Goal: Task Accomplishment & Management: Manage account settings

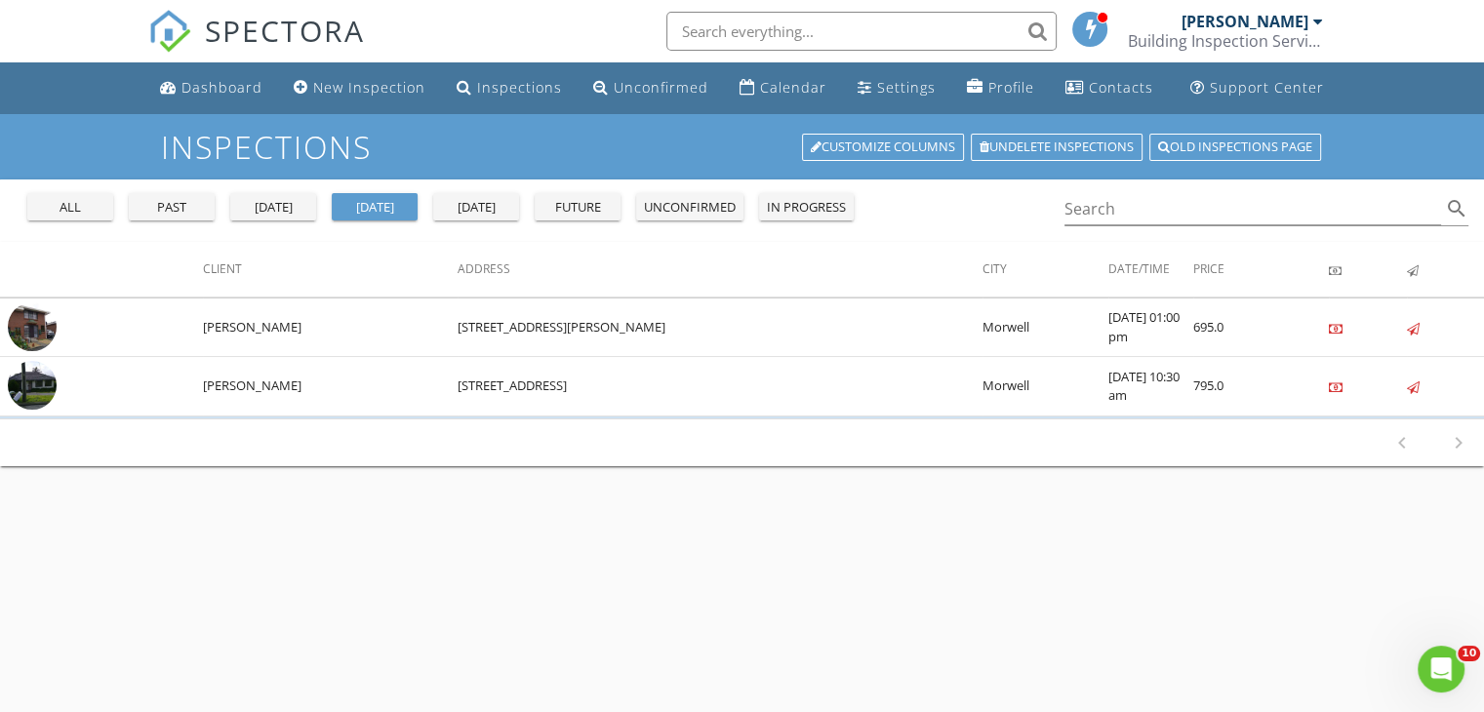
drag, startPoint x: 742, startPoint y: 461, endPoint x: 656, endPoint y: 622, distance: 182.5
click at [656, 622] on div "Inspections Customize Columns Undelete inspections Old inspections page all pas…" at bounding box center [742, 470] width 1484 height 712
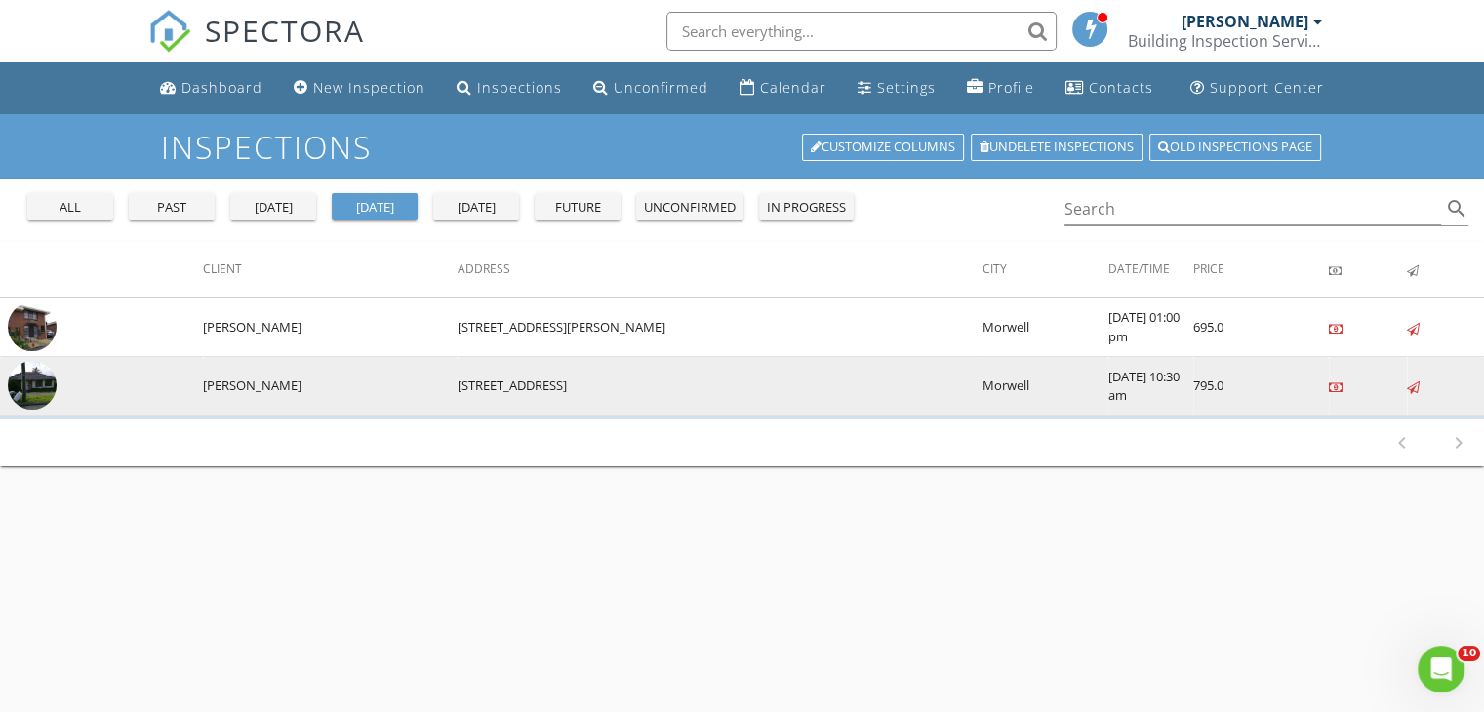
click at [31, 387] on img at bounding box center [32, 385] width 49 height 49
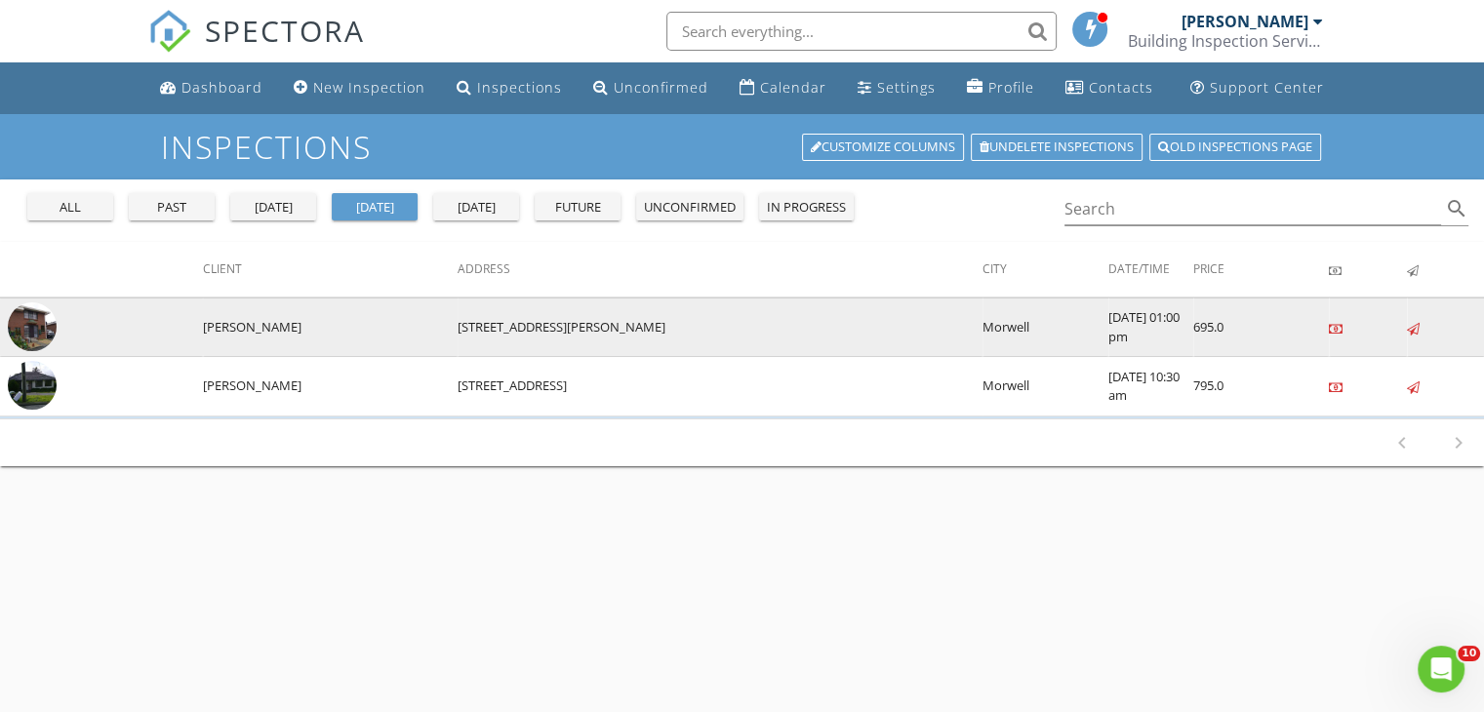
click at [45, 321] on img at bounding box center [32, 327] width 49 height 49
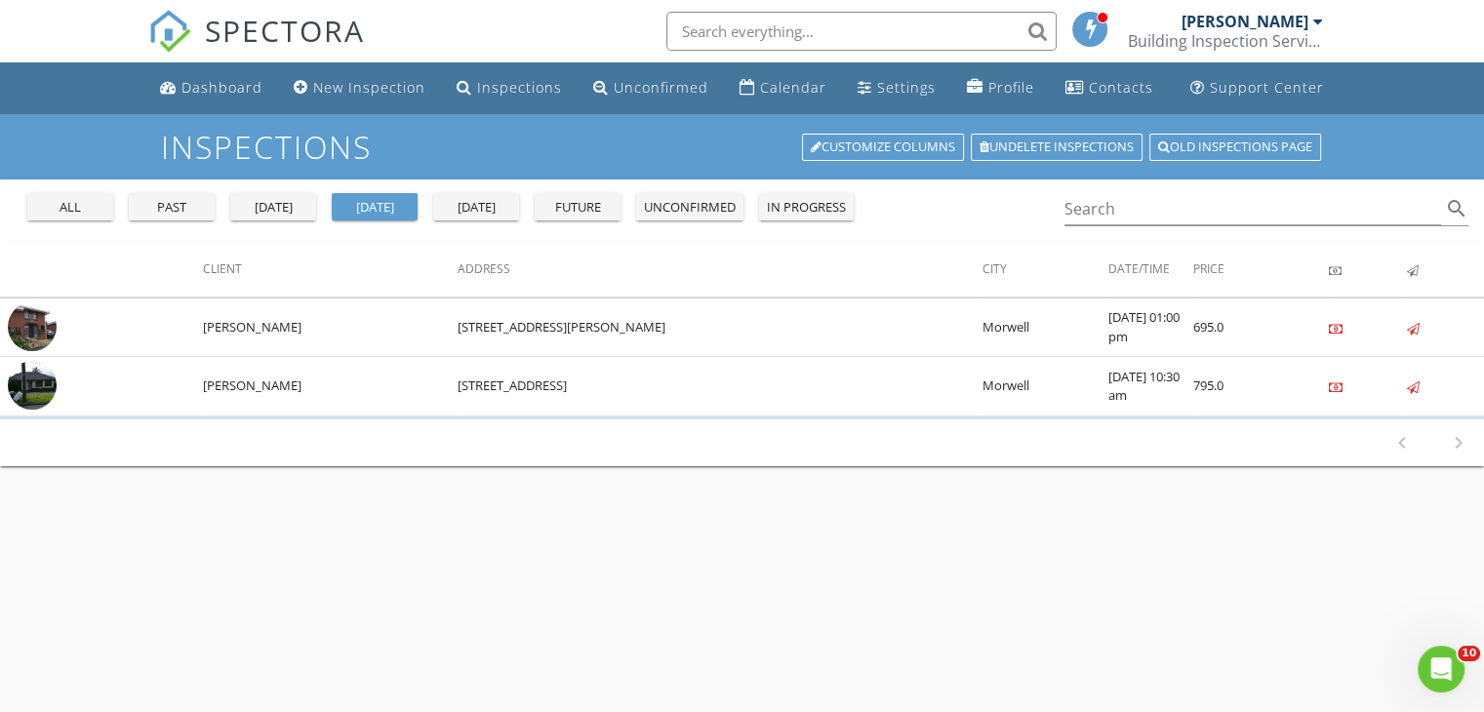
click at [582, 204] on div "future" at bounding box center [578, 208] width 70 height 20
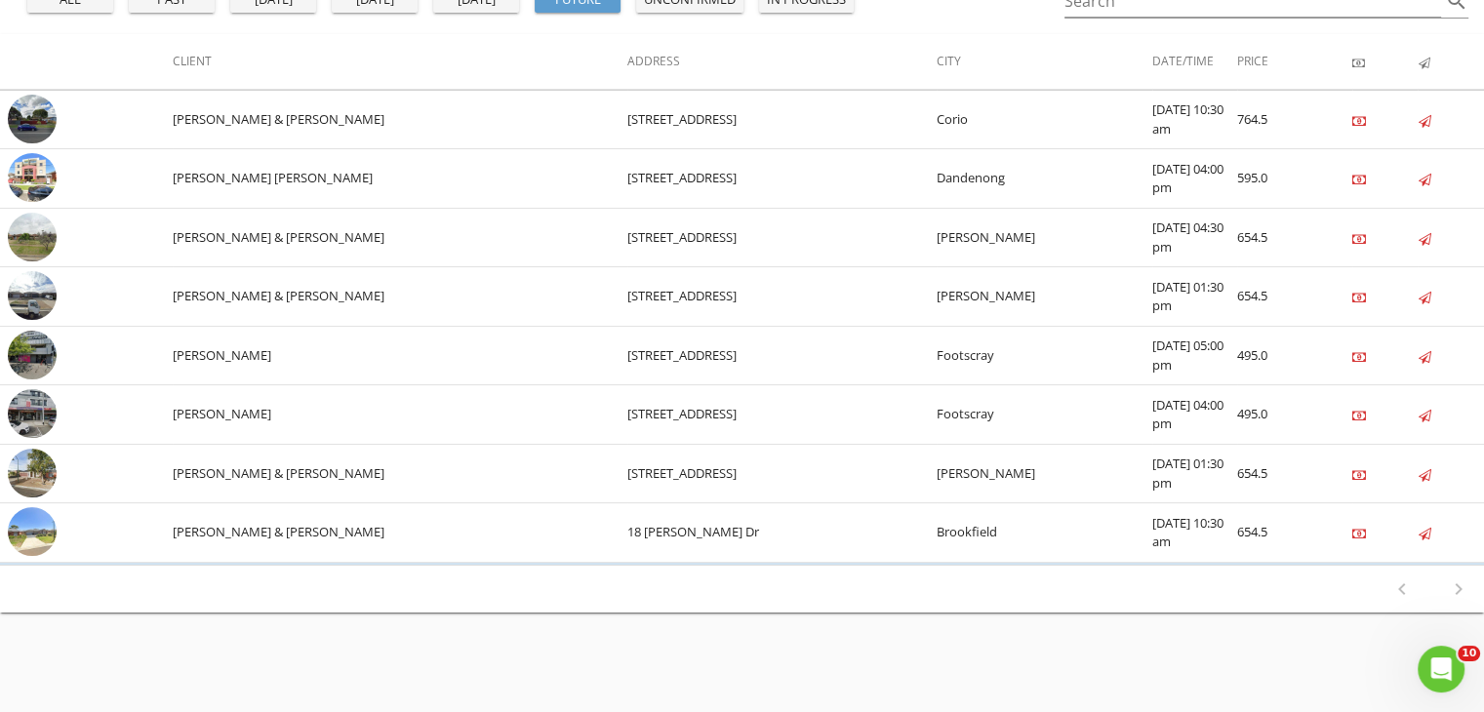
scroll to position [211, 0]
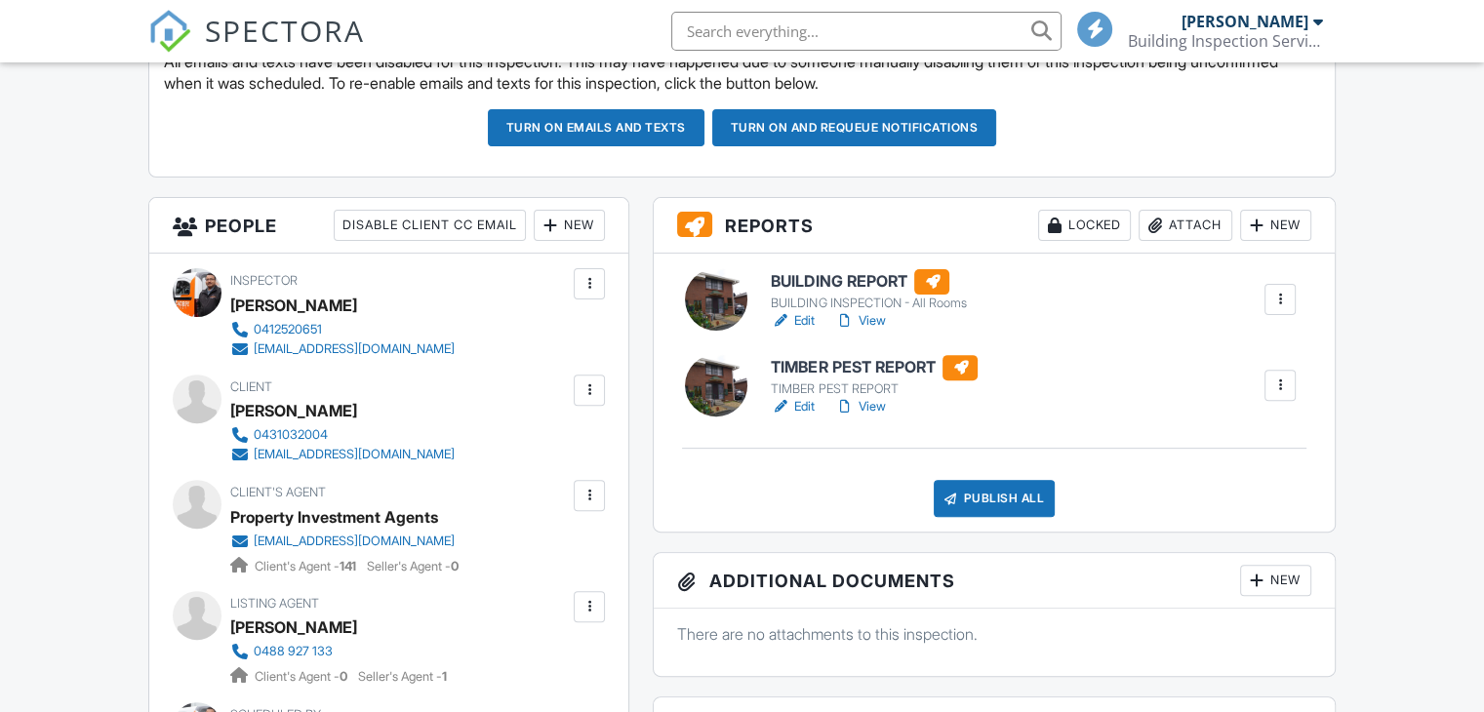
click at [805, 317] on link "Edit" at bounding box center [793, 321] width 44 height 20
